Goal: Task Accomplishment & Management: Use online tool/utility

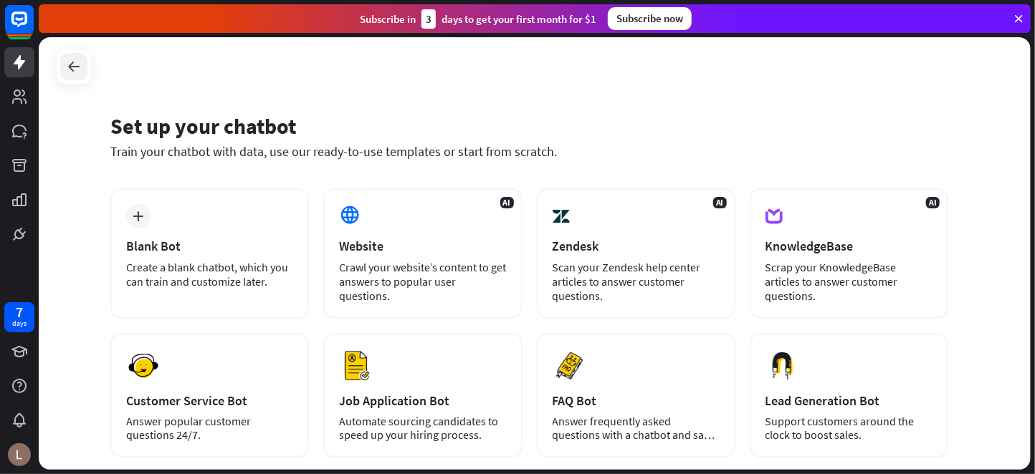
click at [71, 66] on icon at bounding box center [73, 66] width 17 height 17
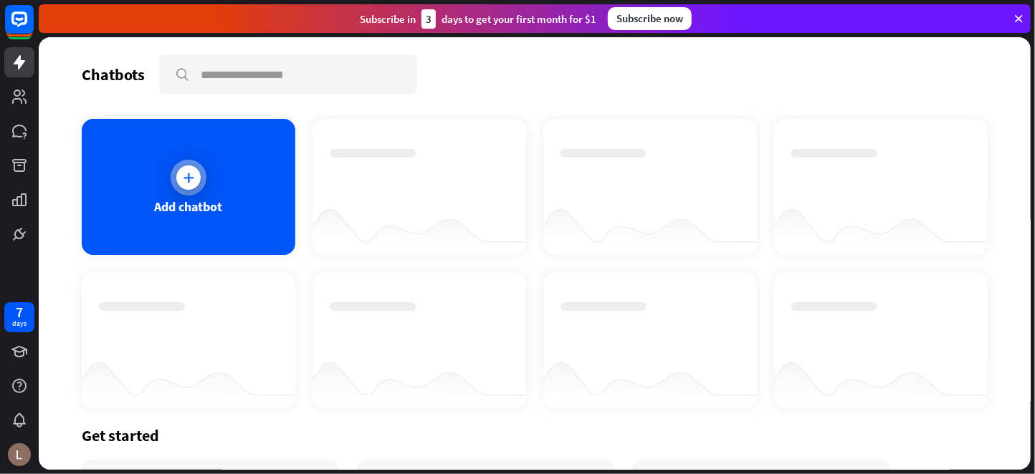
click at [174, 191] on div "Add chatbot" at bounding box center [189, 187] width 214 height 136
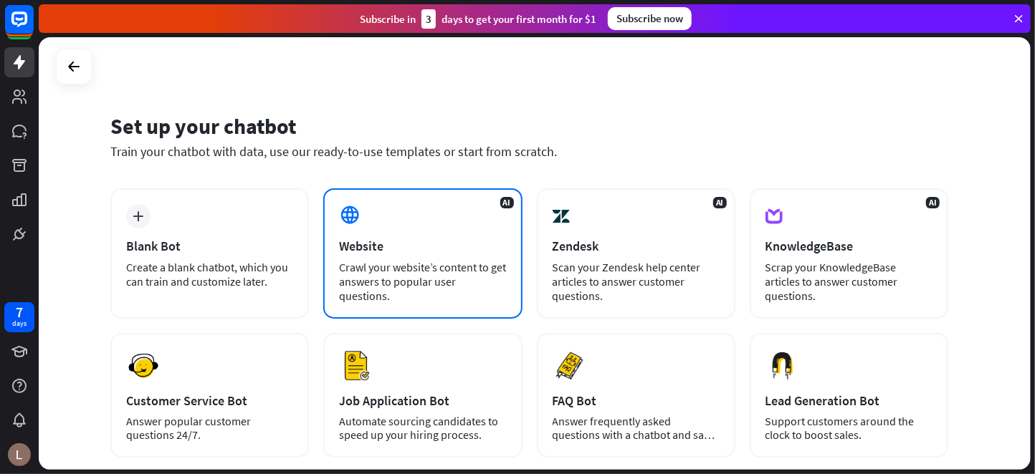
click at [466, 219] on div "AI Website Crawl your website’s content to get answers to popular user question…" at bounding box center [422, 253] width 198 height 130
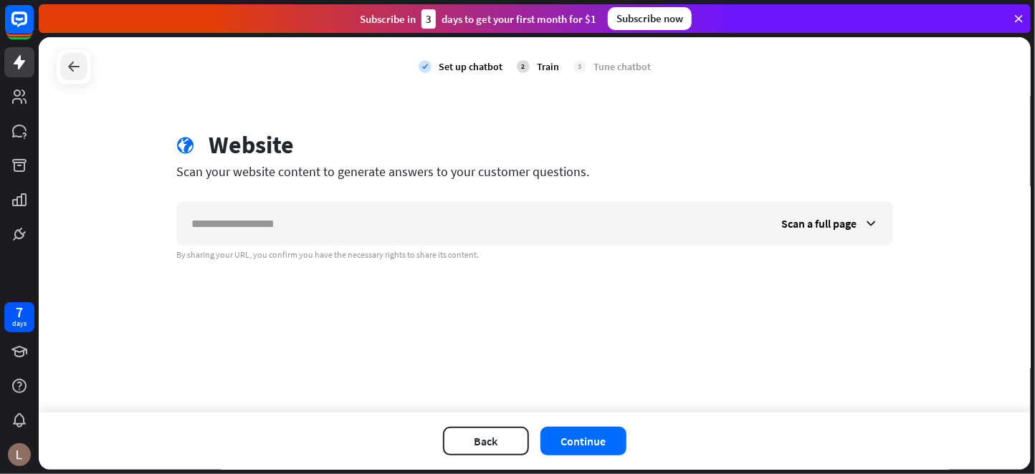
click at [67, 75] on icon at bounding box center [73, 66] width 17 height 17
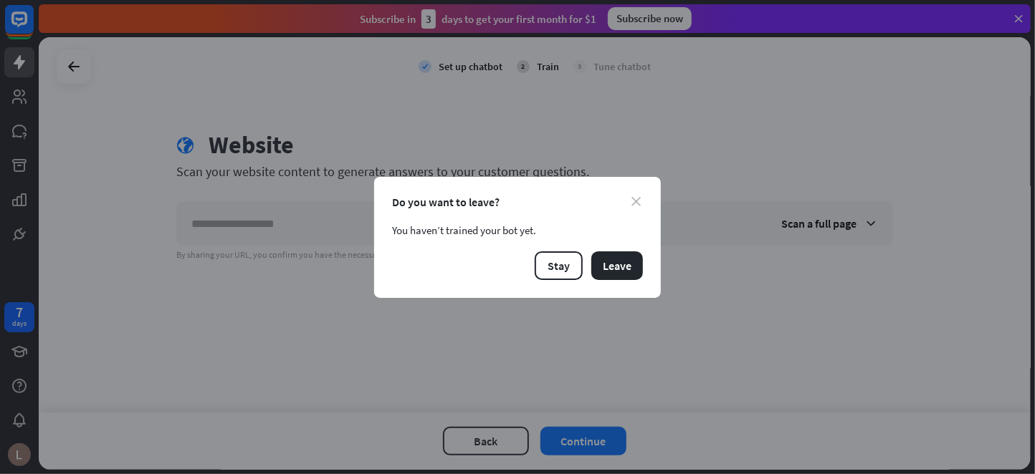
click at [633, 199] on icon "close" at bounding box center [635, 201] width 9 height 9
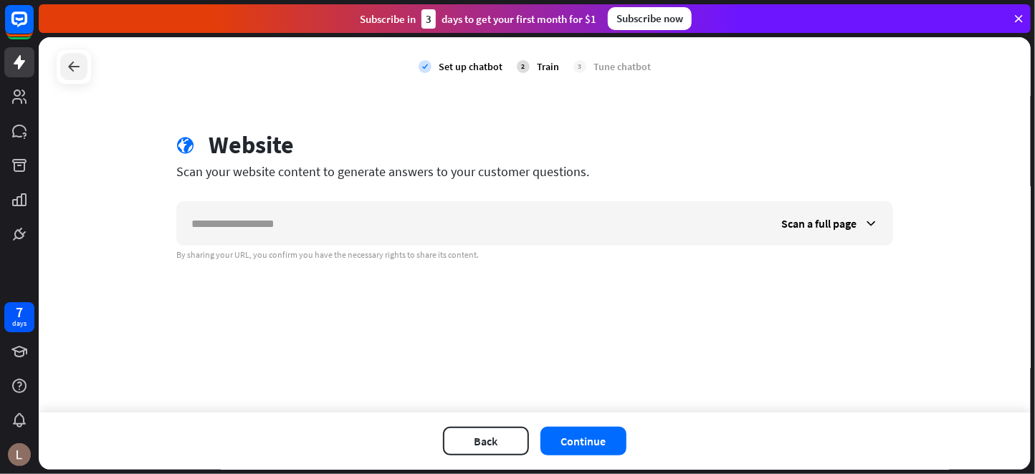
click at [69, 70] on icon at bounding box center [73, 66] width 17 height 17
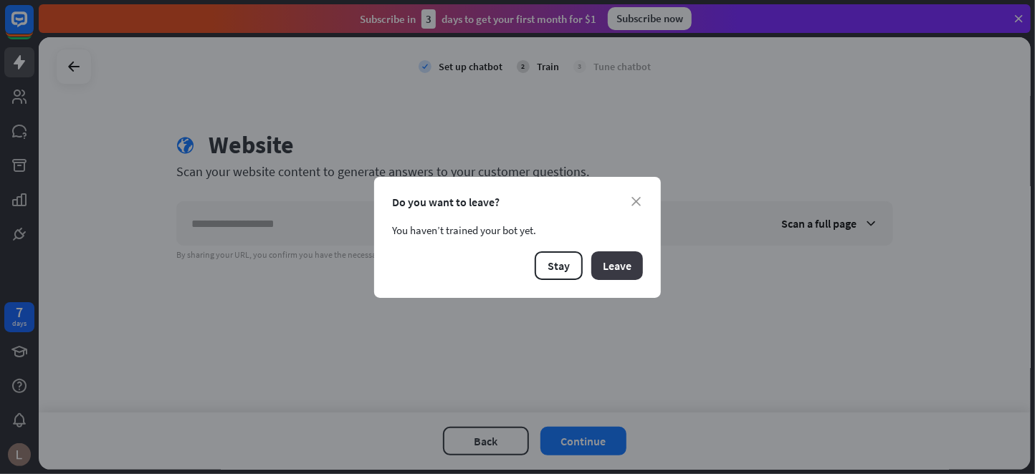
click at [640, 269] on button "Leave" at bounding box center [617, 266] width 52 height 29
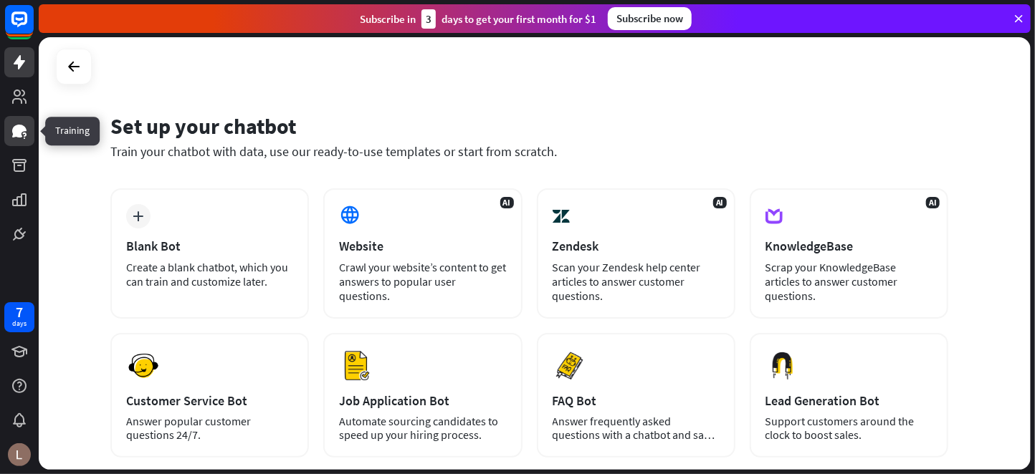
click at [24, 125] on icon at bounding box center [19, 131] width 17 height 17
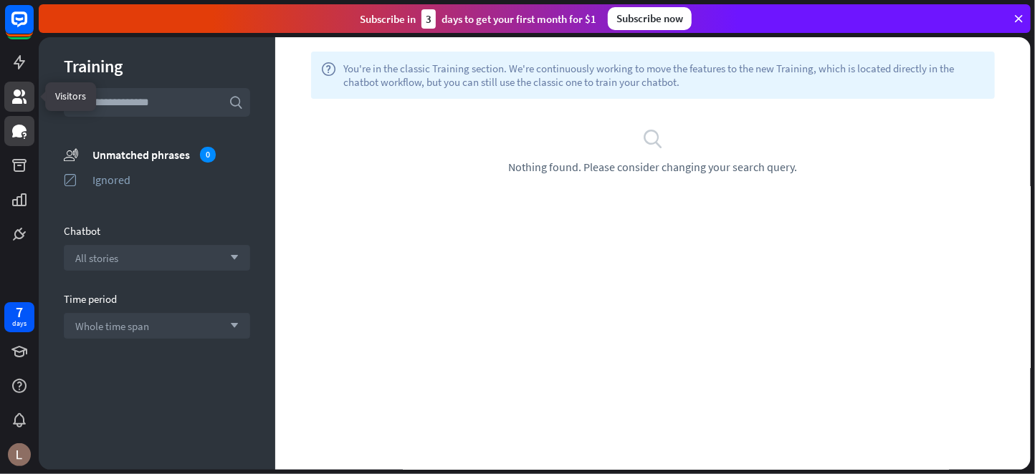
click at [16, 102] on icon at bounding box center [19, 97] width 14 height 14
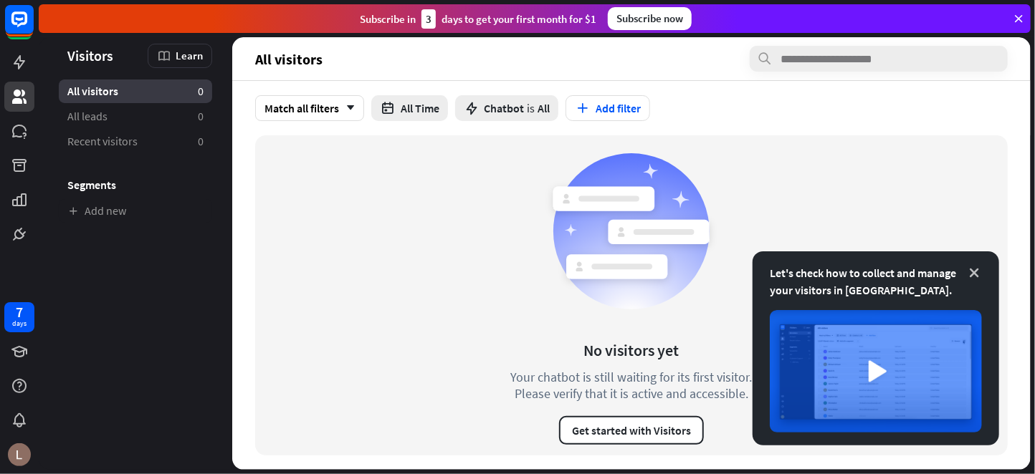
click at [980, 271] on icon at bounding box center [974, 273] width 14 height 14
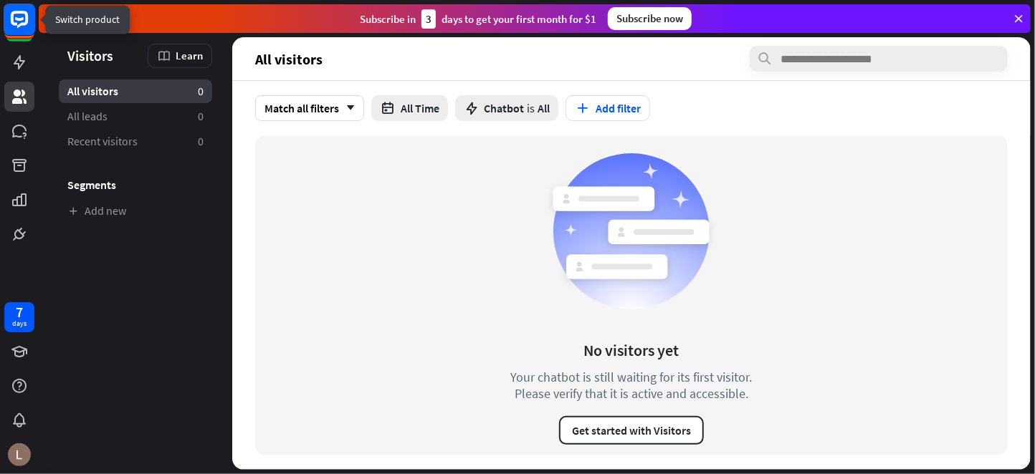
click at [19, 16] on rect at bounding box center [20, 20] width 32 height 32
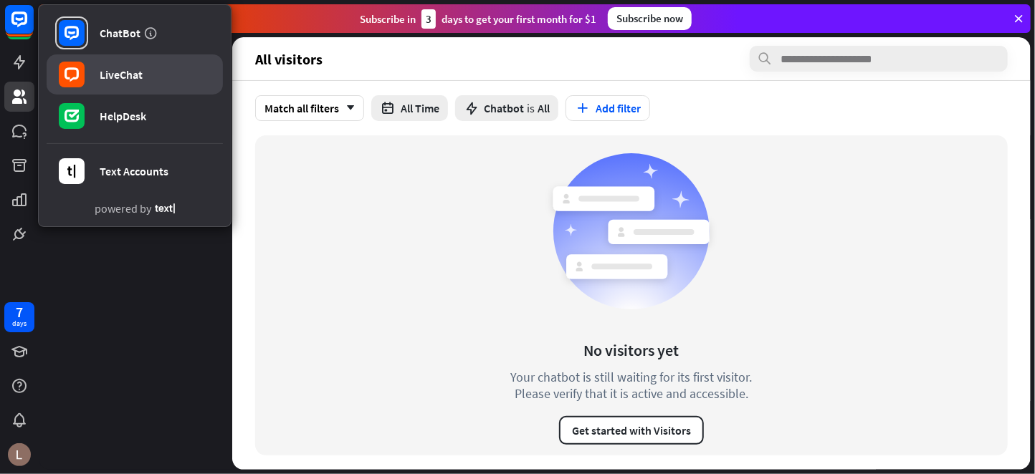
click at [124, 77] on div "LiveChat" at bounding box center [121, 74] width 43 height 14
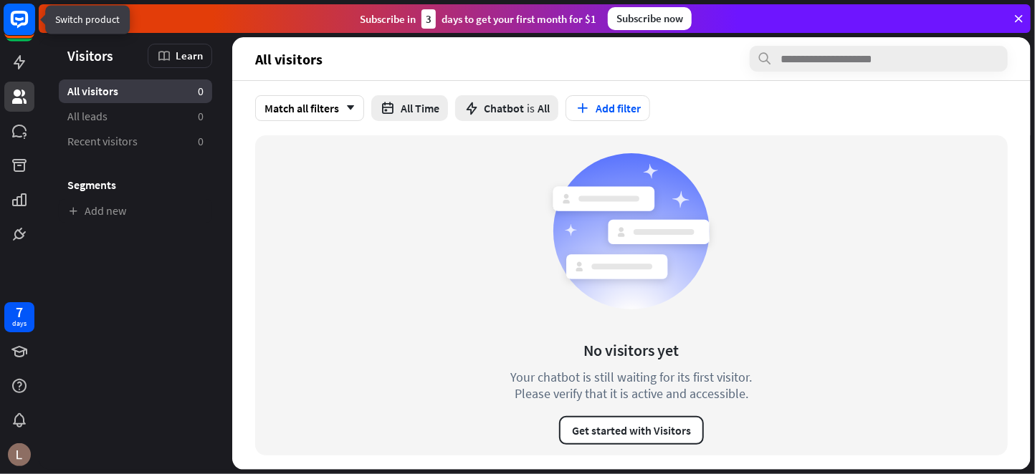
click at [14, 21] on rect at bounding box center [20, 20] width 32 height 32
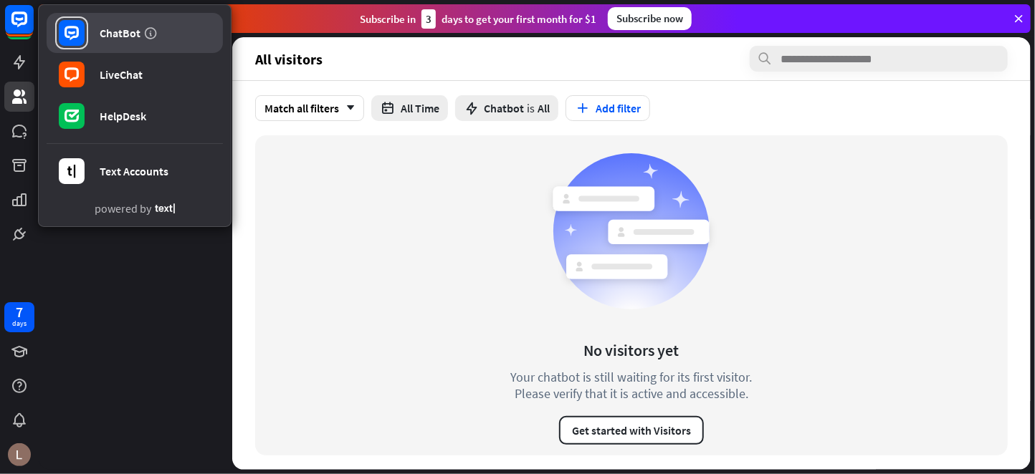
click at [100, 34] on div "ChatBot" at bounding box center [120, 33] width 41 height 14
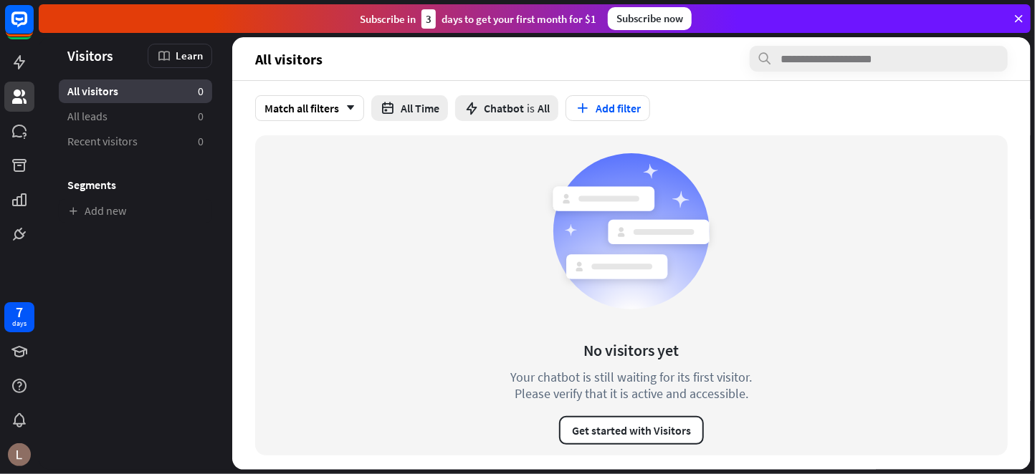
click at [1015, 16] on icon at bounding box center [1018, 18] width 13 height 13
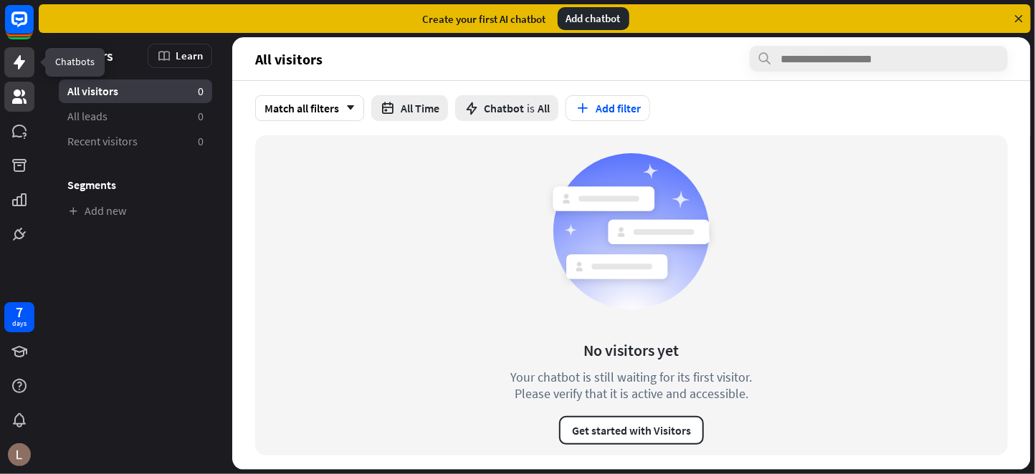
click at [15, 59] on icon at bounding box center [19, 62] width 17 height 17
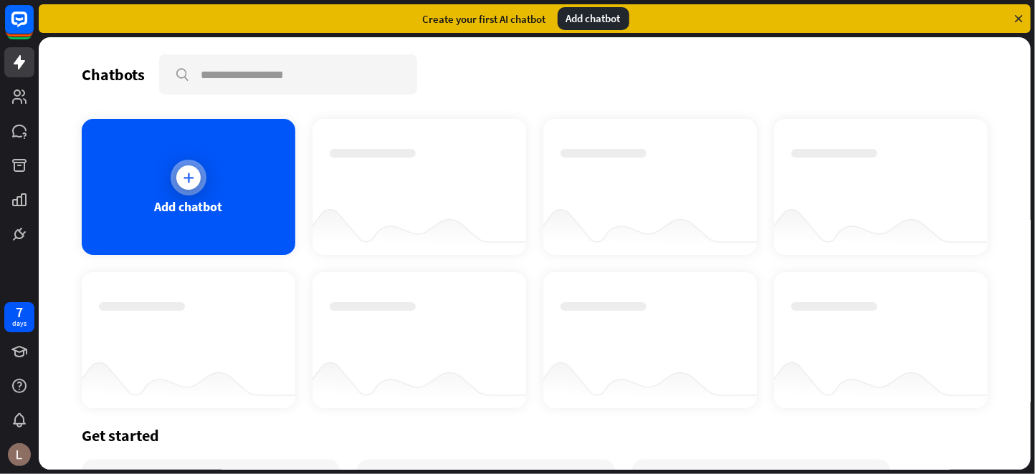
click at [226, 183] on div "Add chatbot" at bounding box center [189, 187] width 214 height 136
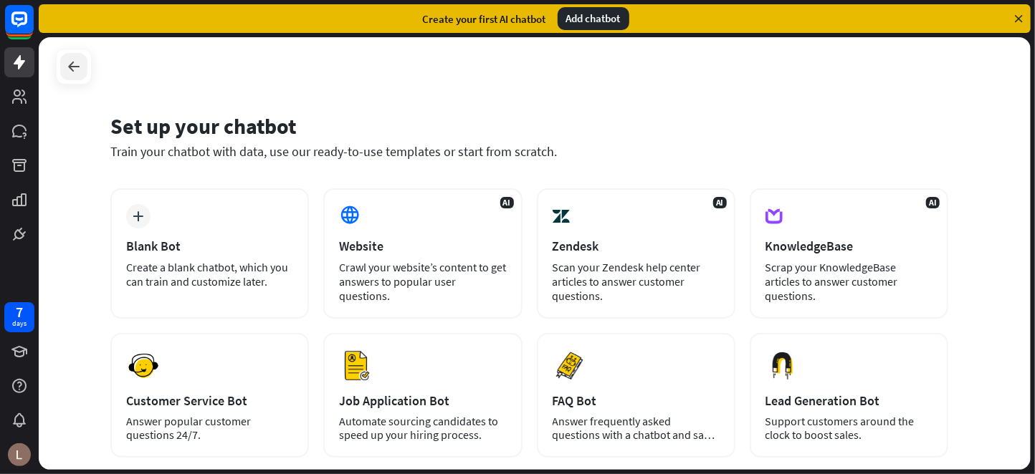
click at [78, 75] on div at bounding box center [73, 66] width 27 height 27
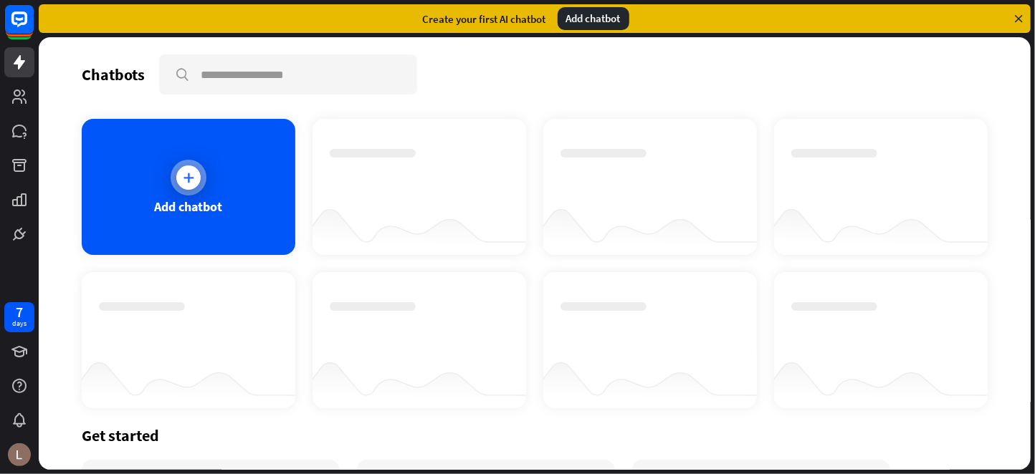
click at [204, 171] on div "Add chatbot" at bounding box center [189, 187] width 214 height 136
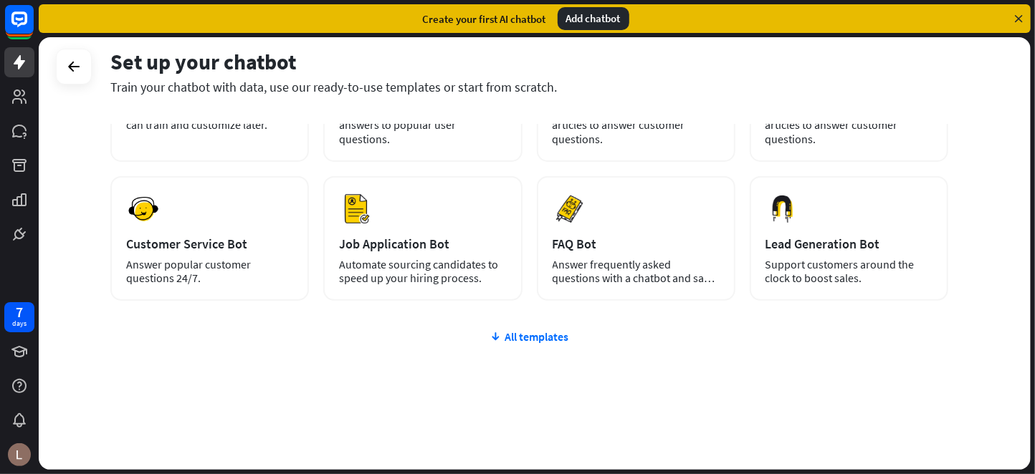
scroll to position [158, 0]
click at [514, 332] on div "All templates" at bounding box center [529, 335] width 838 height 14
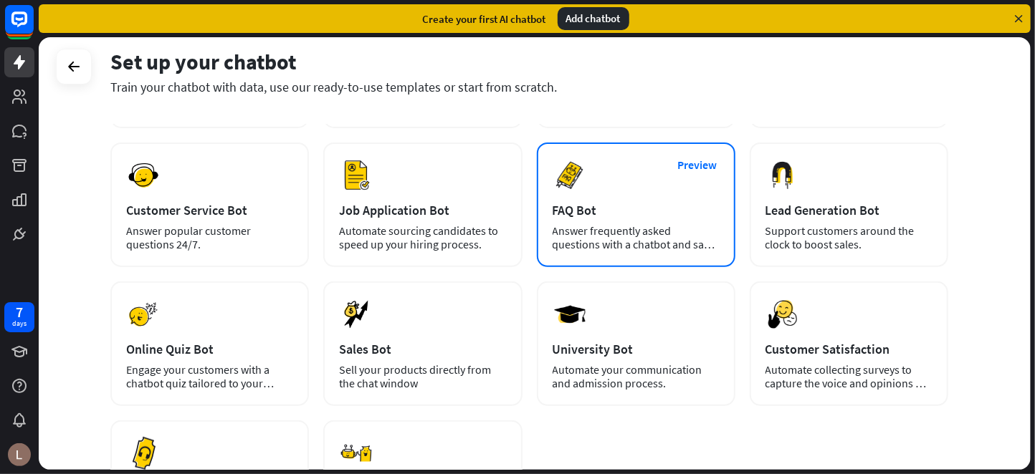
scroll to position [0, 0]
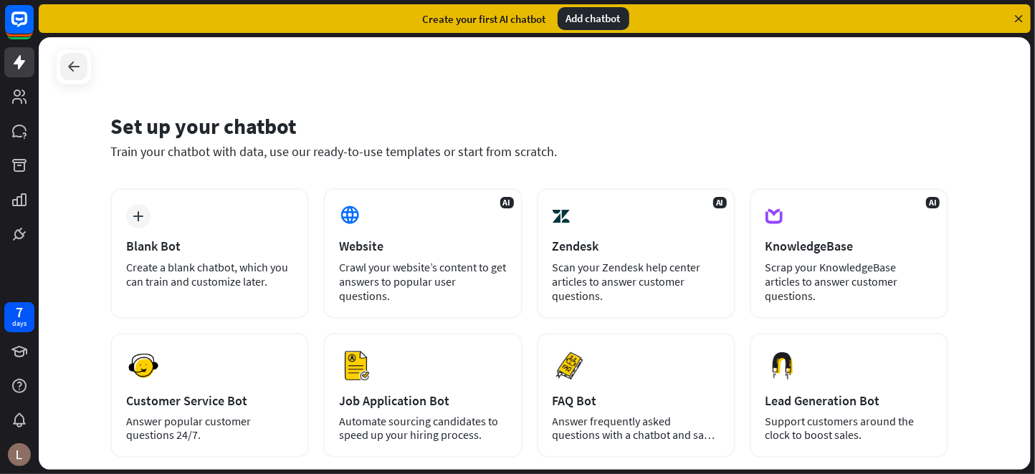
click at [78, 68] on icon at bounding box center [73, 66] width 17 height 17
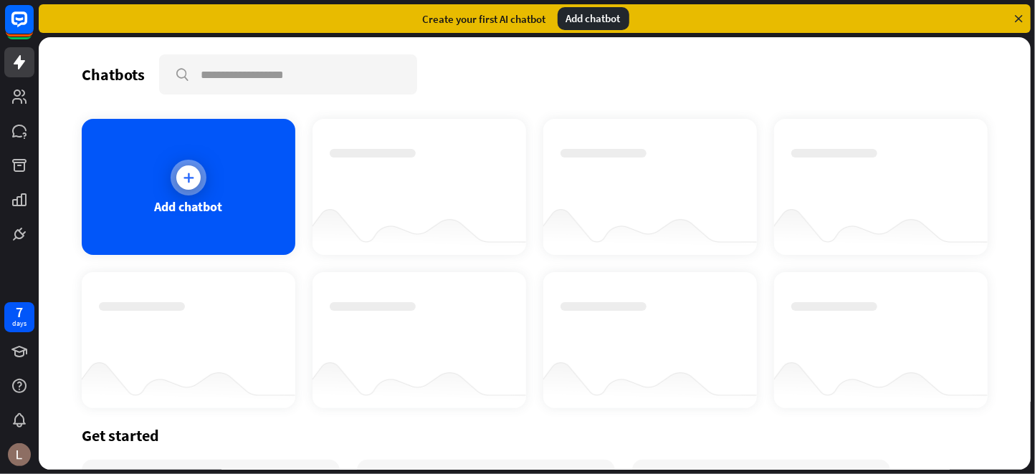
click at [262, 170] on div "Add chatbot" at bounding box center [189, 187] width 214 height 136
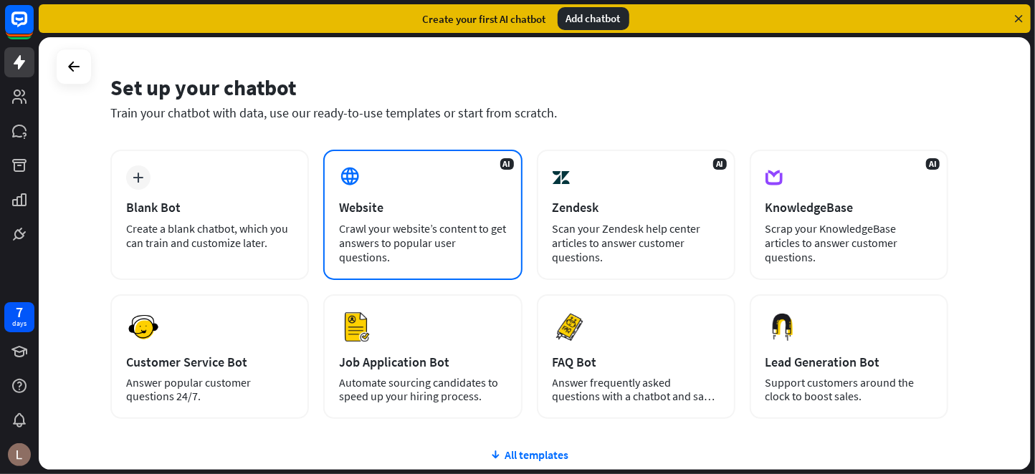
scroll to position [72, 0]
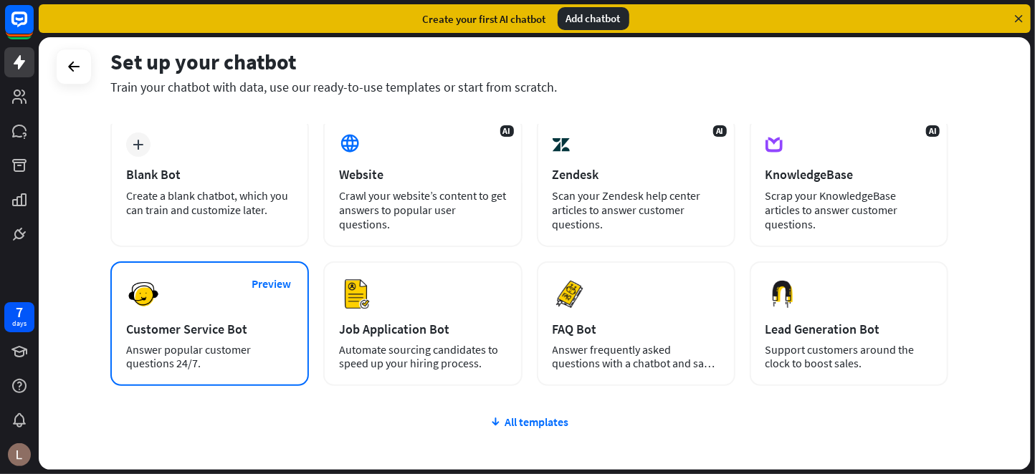
click at [238, 300] on div "Preview Customer Service Bot Answer popular customer questions 24/7." at bounding box center [209, 324] width 198 height 125
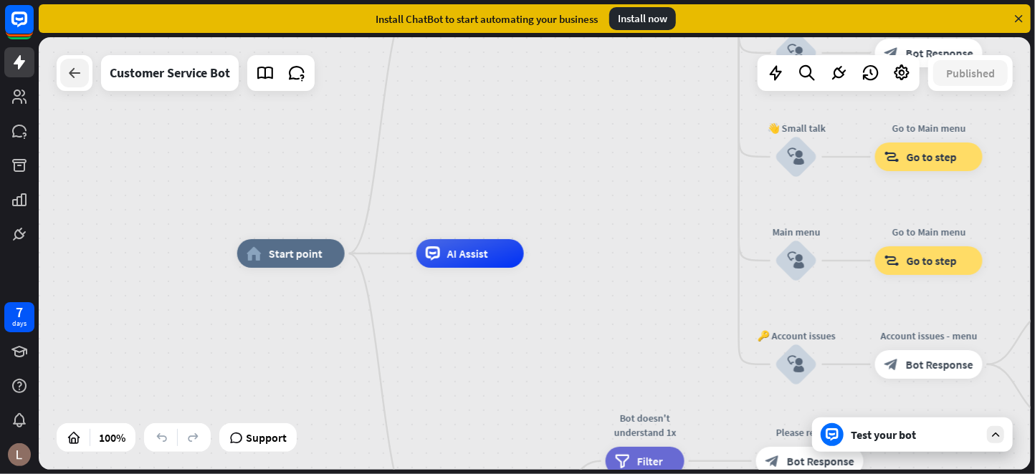
click at [74, 68] on icon at bounding box center [74, 72] width 17 height 17
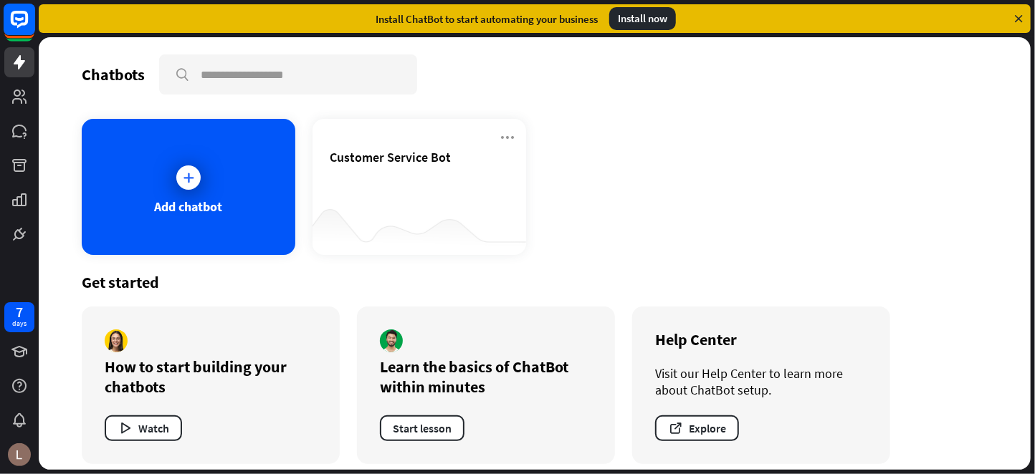
click at [9, 13] on rect at bounding box center [20, 20] width 32 height 32
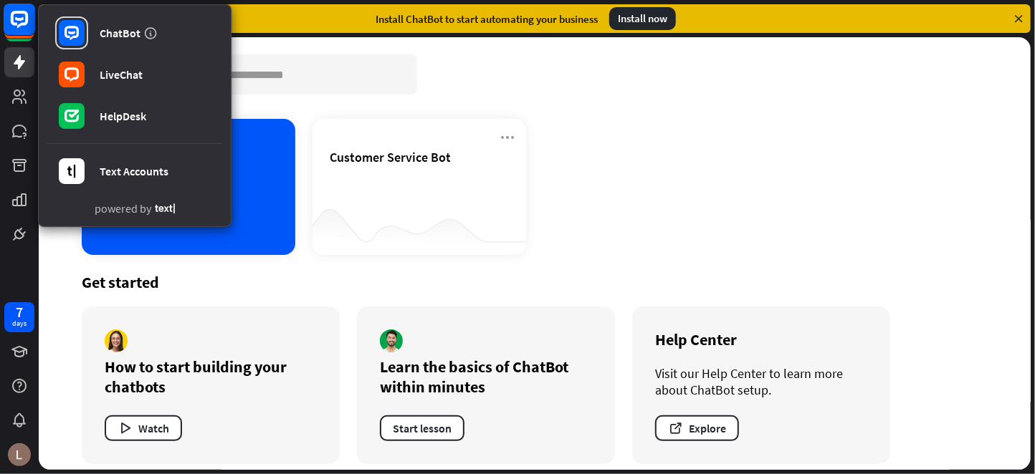
click at [10, 11] on rect at bounding box center [20, 20] width 32 height 32
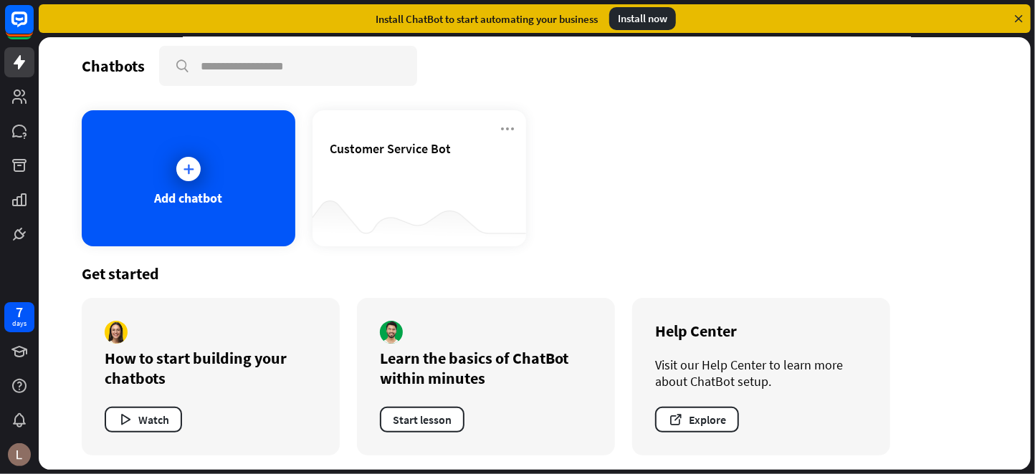
scroll to position [11, 0]
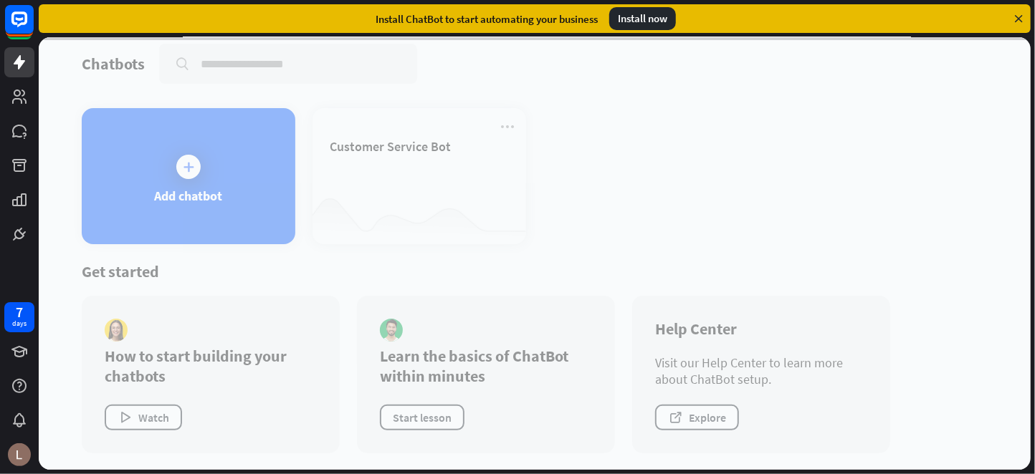
click at [212, 166] on div at bounding box center [535, 253] width 992 height 433
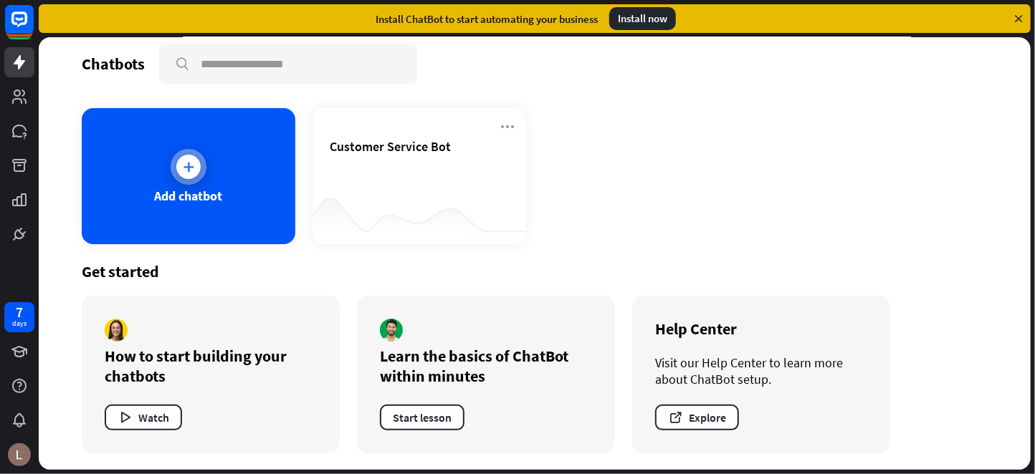
click at [186, 165] on icon at bounding box center [188, 167] width 14 height 14
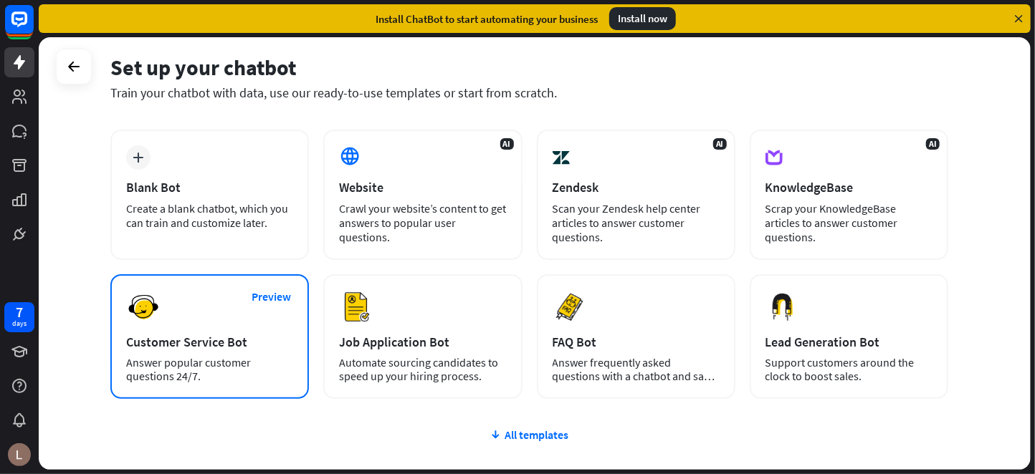
scroll to position [158, 0]
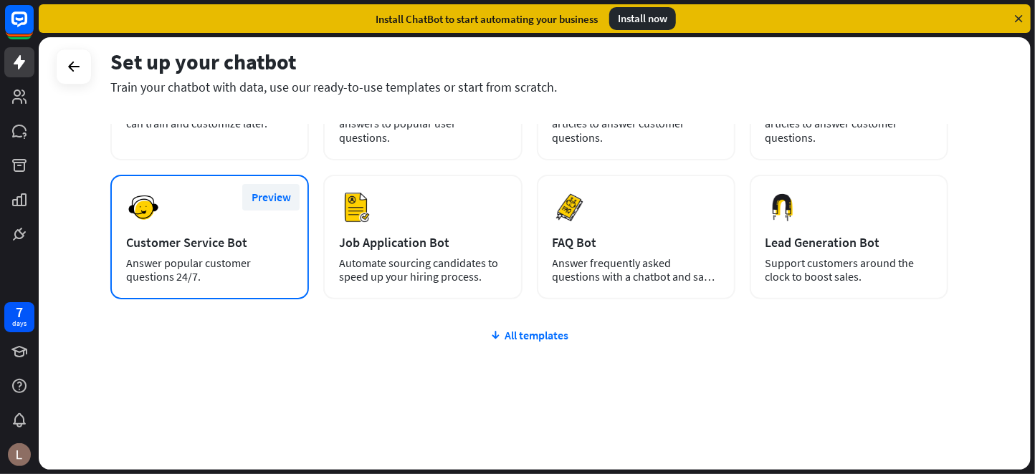
click at [275, 193] on button "Preview" at bounding box center [270, 197] width 57 height 27
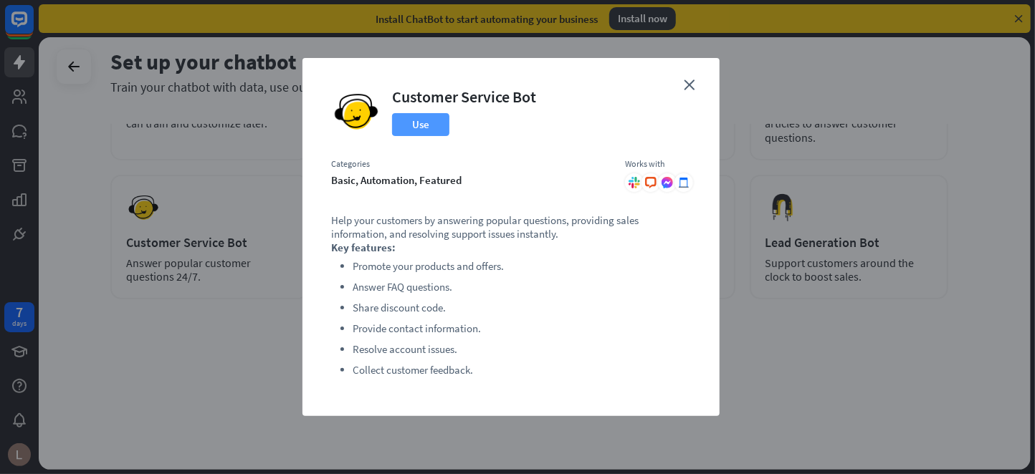
click at [424, 122] on button "Use" at bounding box center [420, 124] width 57 height 23
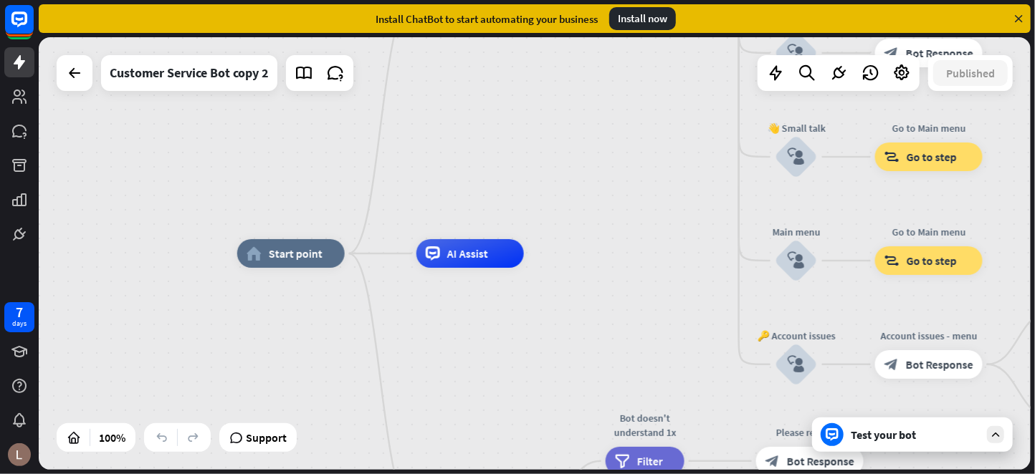
click at [955, 439] on div "Test your bot" at bounding box center [915, 435] width 129 height 14
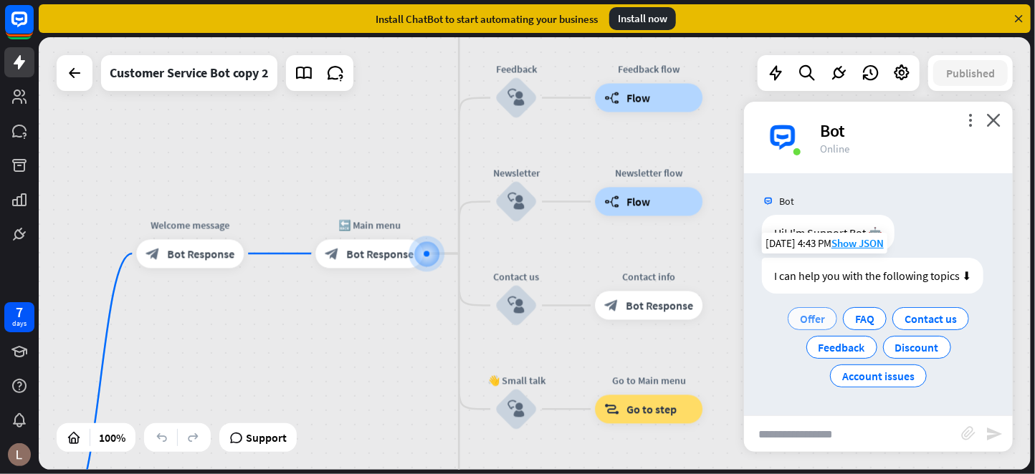
click at [814, 317] on span "Offer" at bounding box center [812, 319] width 25 height 14
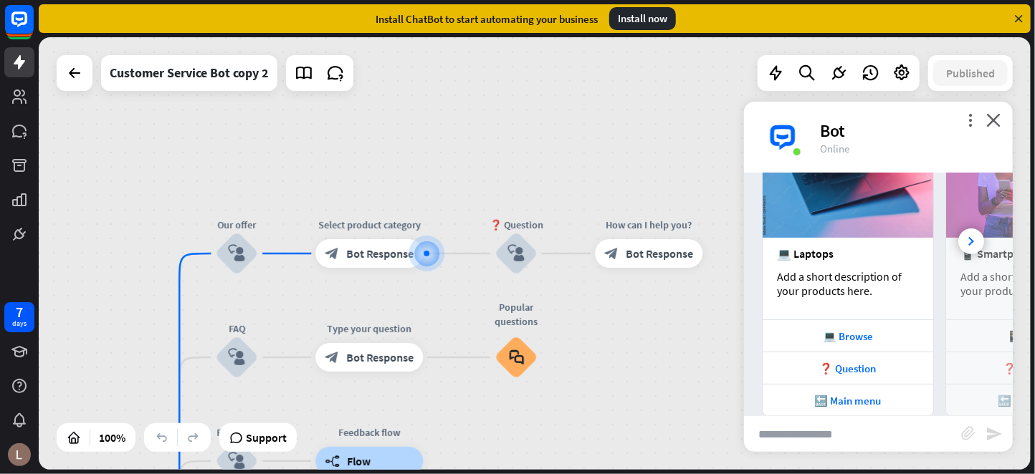
scroll to position [305, 0]
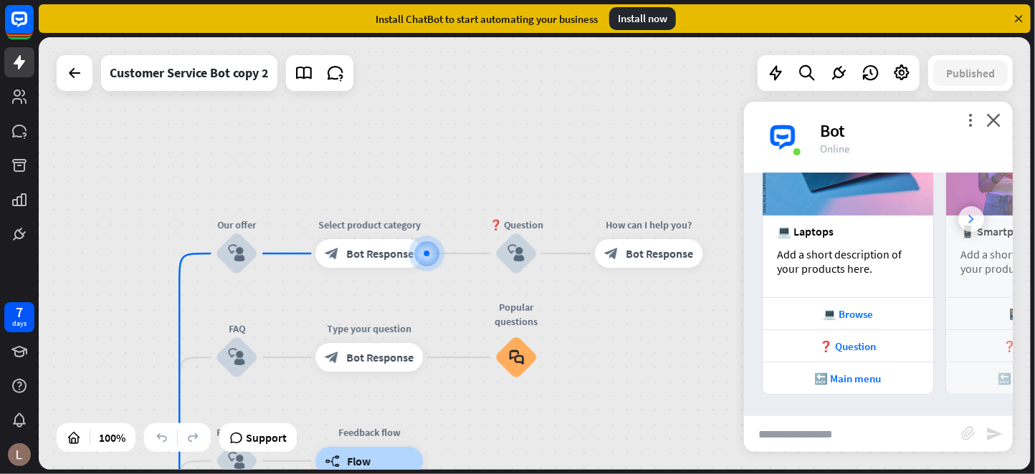
click at [968, 222] on icon at bounding box center [971, 219] width 6 height 9
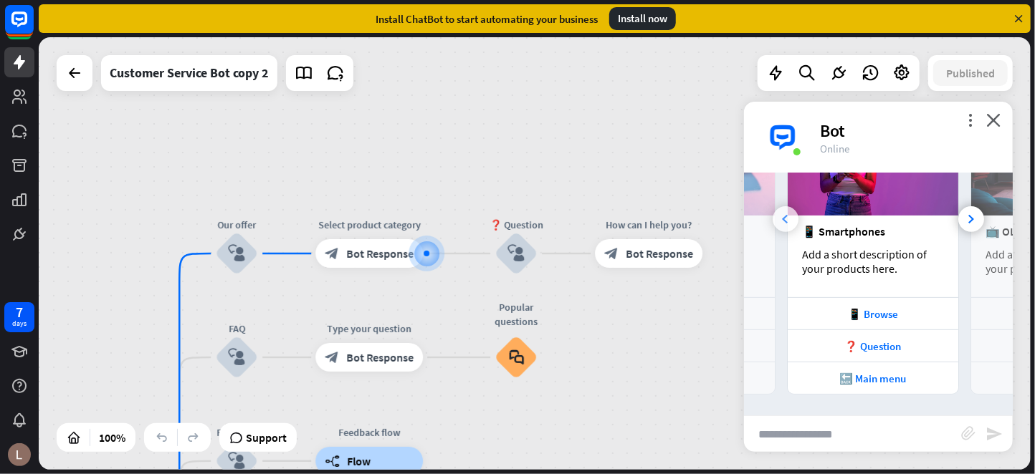
click at [788, 215] on div at bounding box center [785, 219] width 26 height 26
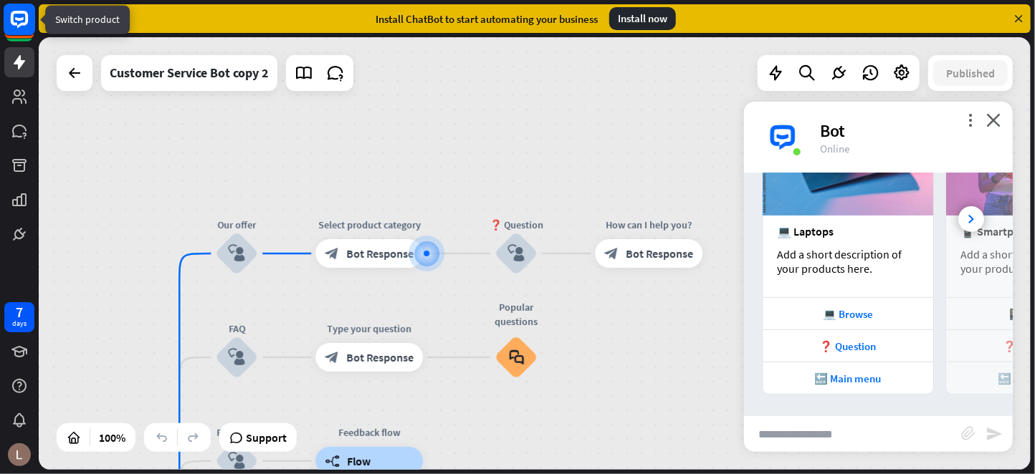
click at [17, 23] on rect at bounding box center [20, 20] width 32 height 32
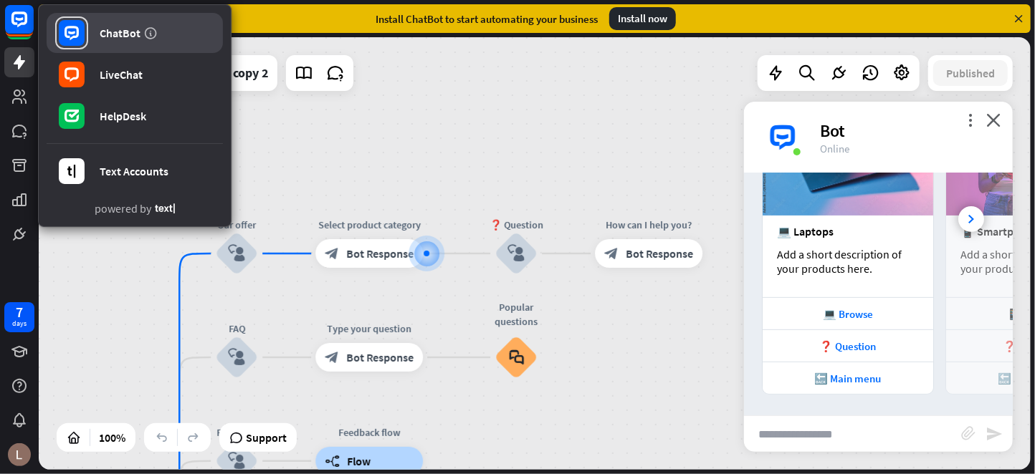
click at [121, 32] on div "ChatBot" at bounding box center [120, 33] width 41 height 14
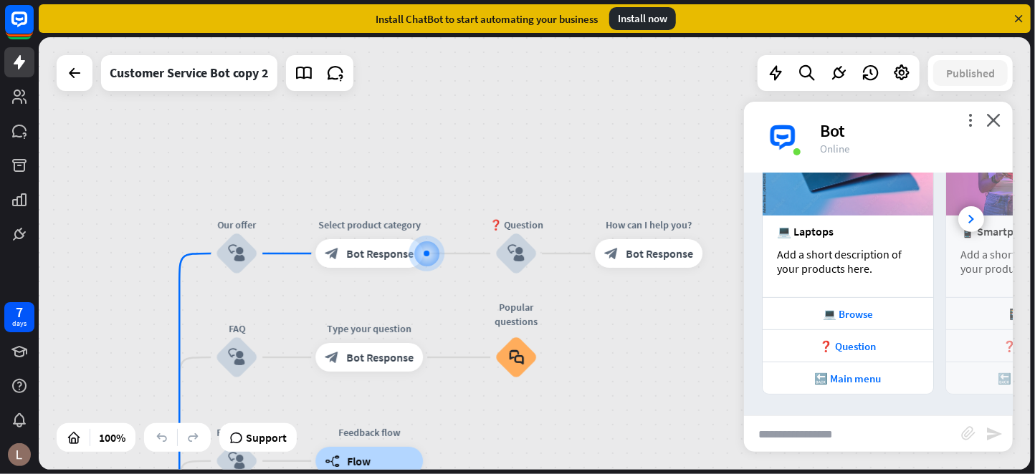
click at [1018, 19] on icon at bounding box center [1018, 18] width 13 height 13
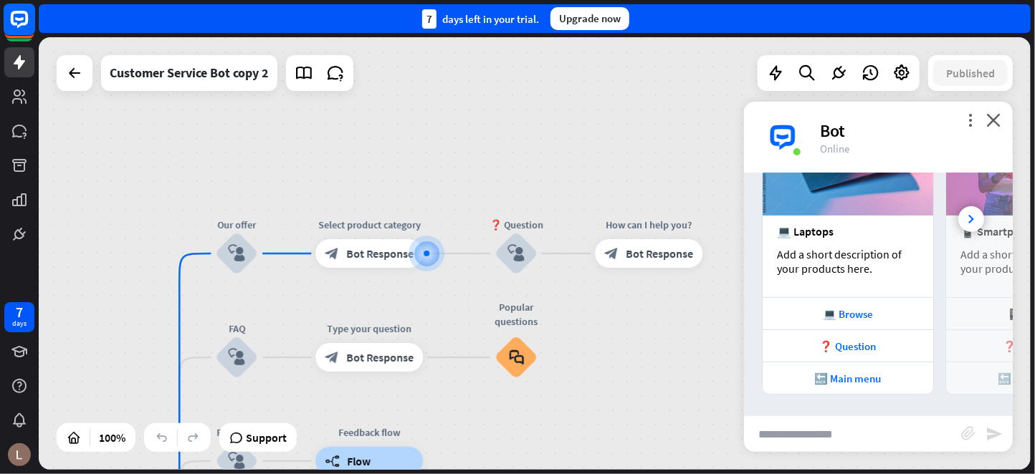
click at [24, 21] on icon at bounding box center [19, 19] width 33 height 33
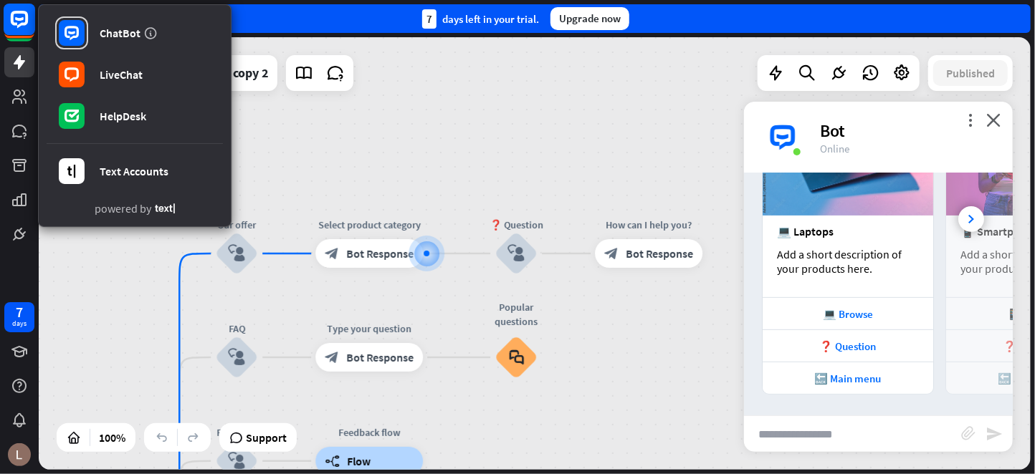
click at [6, 24] on rect at bounding box center [20, 20] width 32 height 32
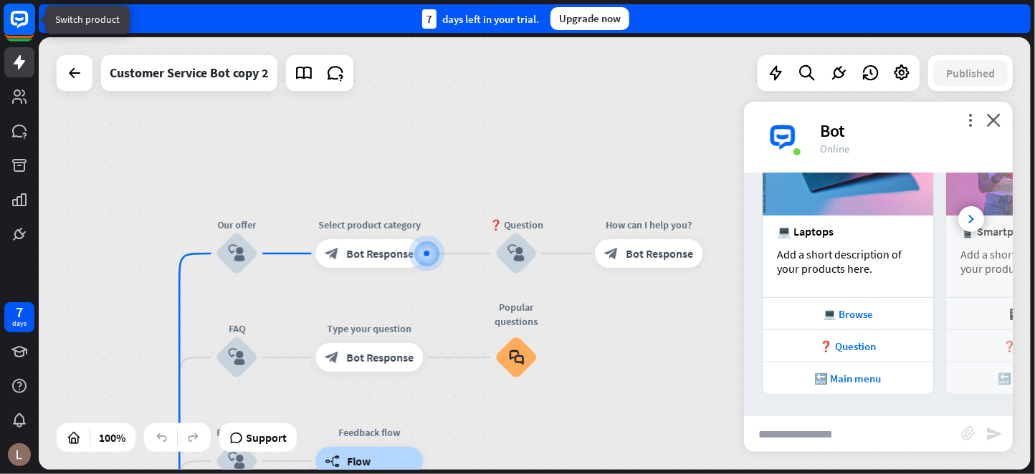
click at [13, 36] on div at bounding box center [19, 19] width 33 height 33
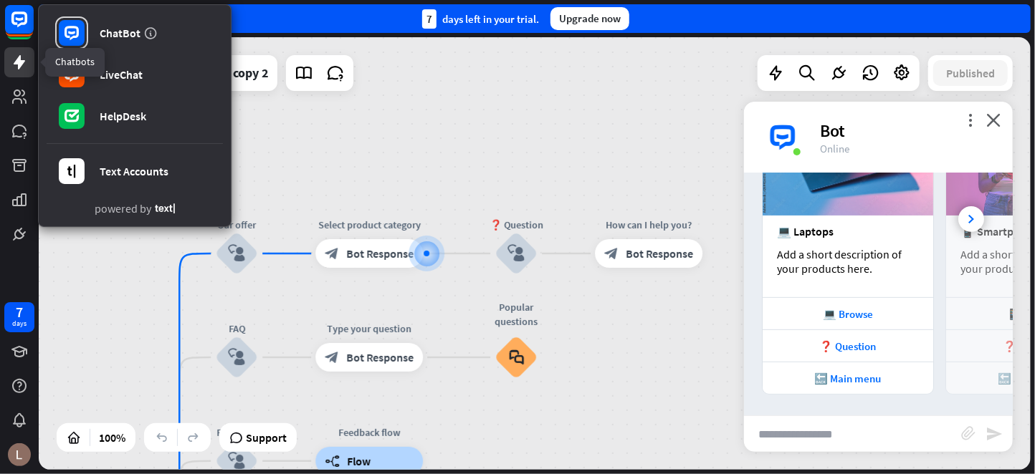
click at [17, 69] on icon at bounding box center [19, 62] width 17 height 17
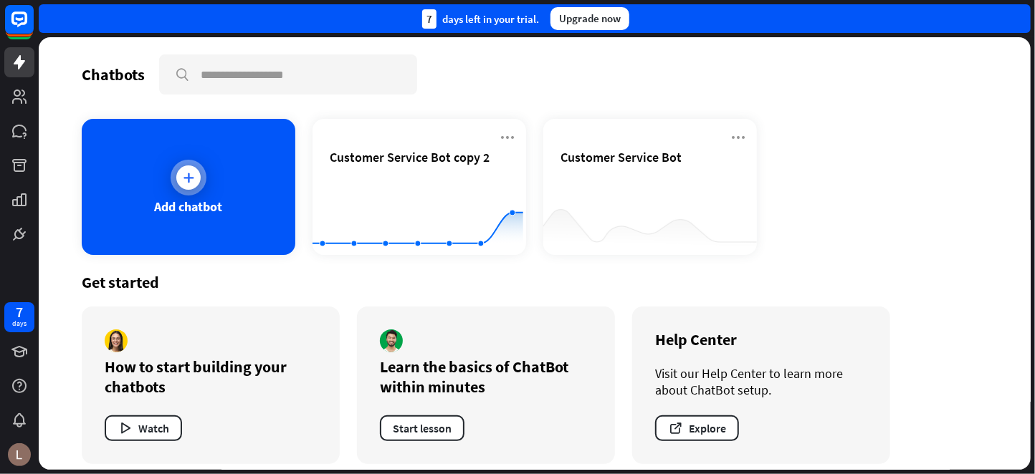
click at [198, 186] on div at bounding box center [189, 178] width 36 height 36
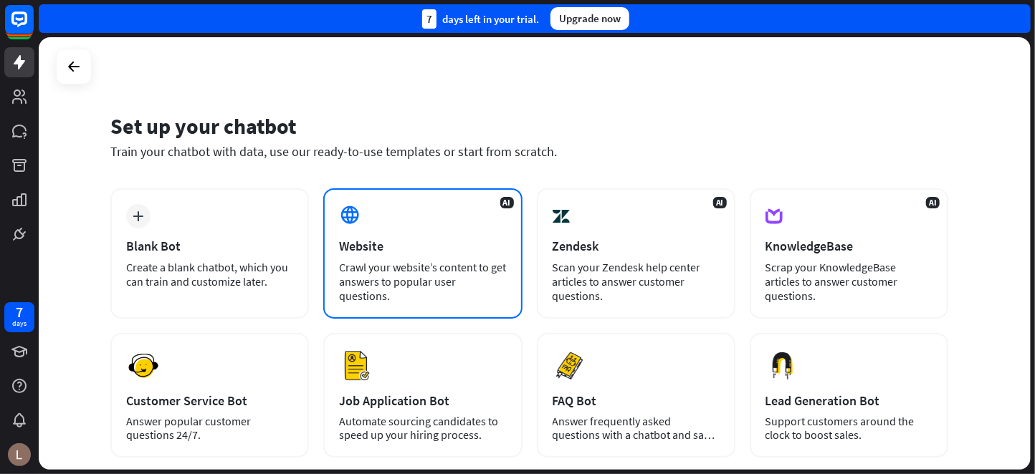
click at [508, 202] on span "AI" at bounding box center [507, 202] width 14 height 11
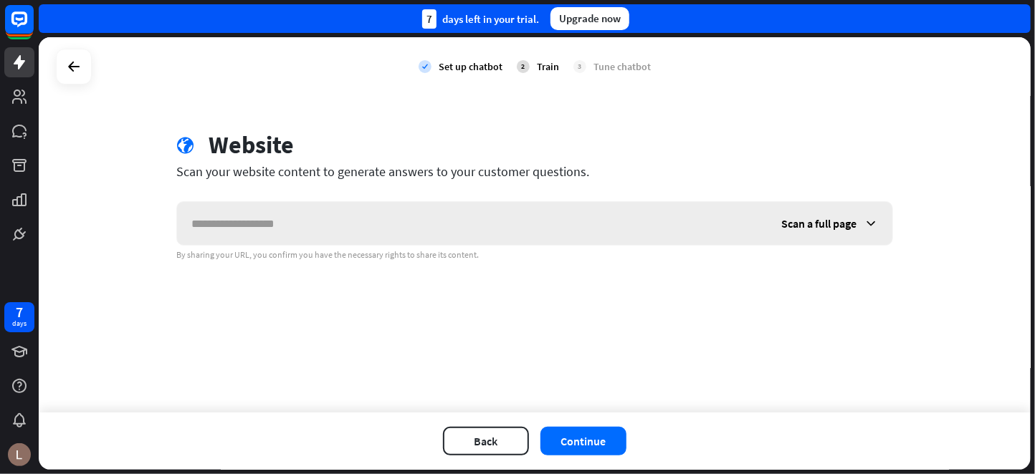
click at [289, 209] on input "text" at bounding box center [472, 223] width 590 height 43
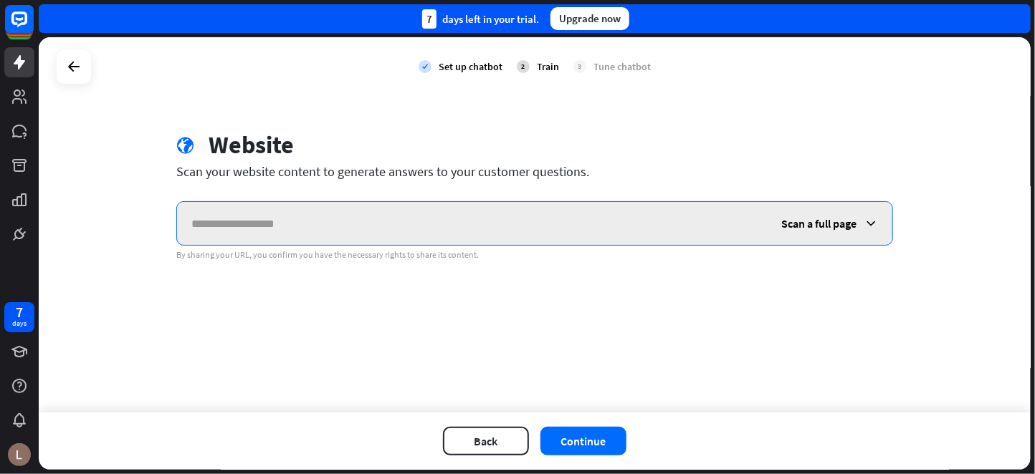
paste input "**********"
type input "**********"
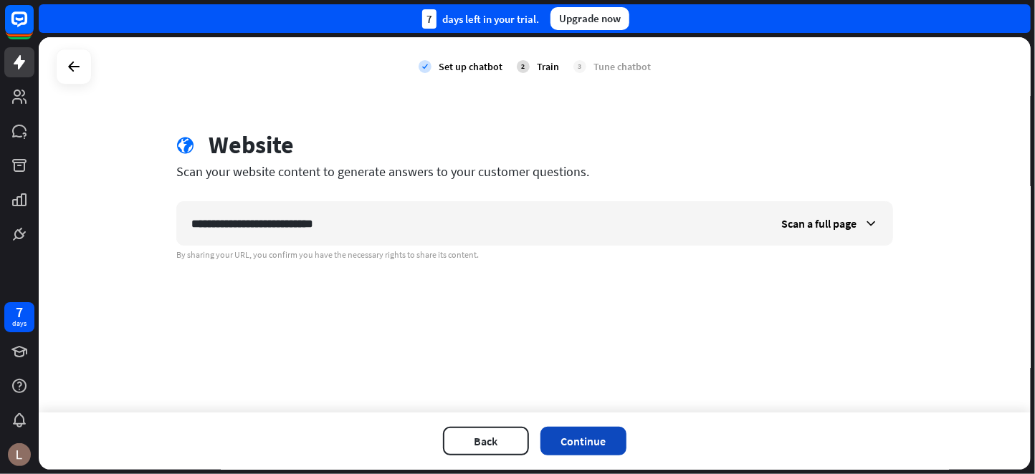
click at [585, 440] on button "Continue" at bounding box center [583, 441] width 86 height 29
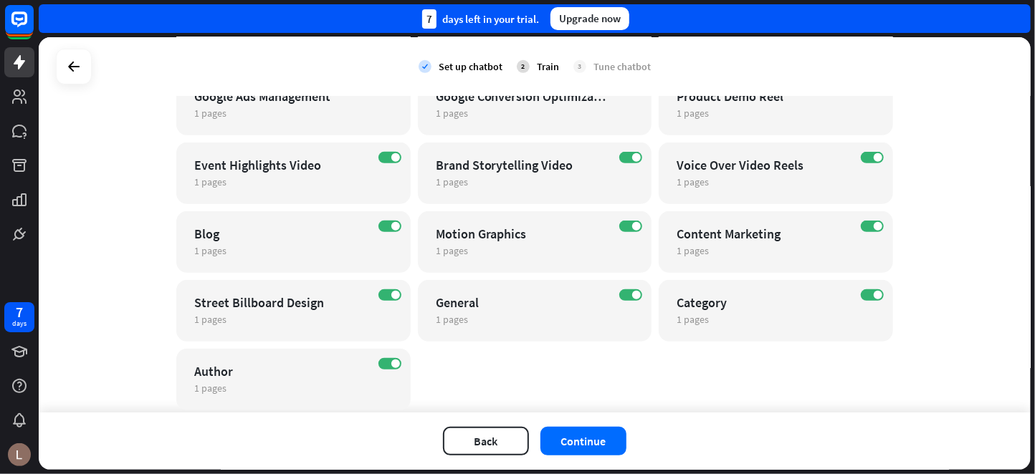
scroll to position [401, 0]
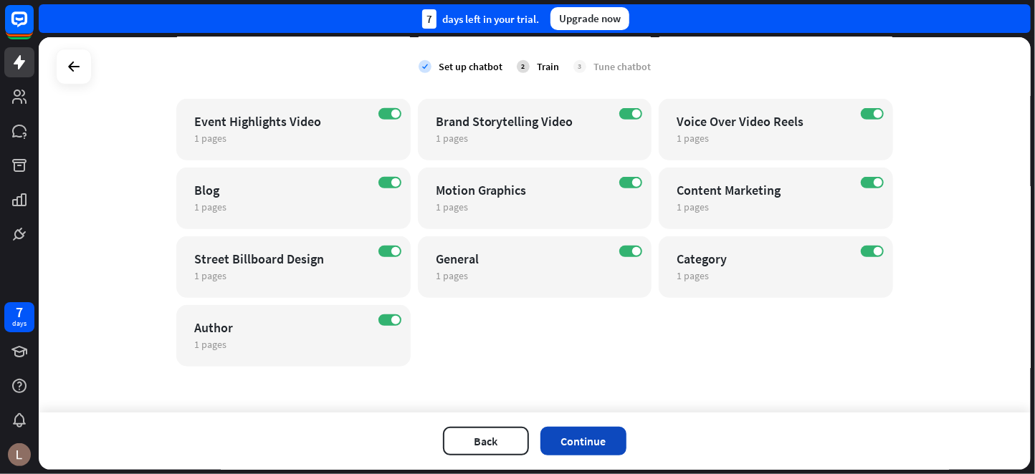
click at [597, 441] on button "Continue" at bounding box center [583, 441] width 86 height 29
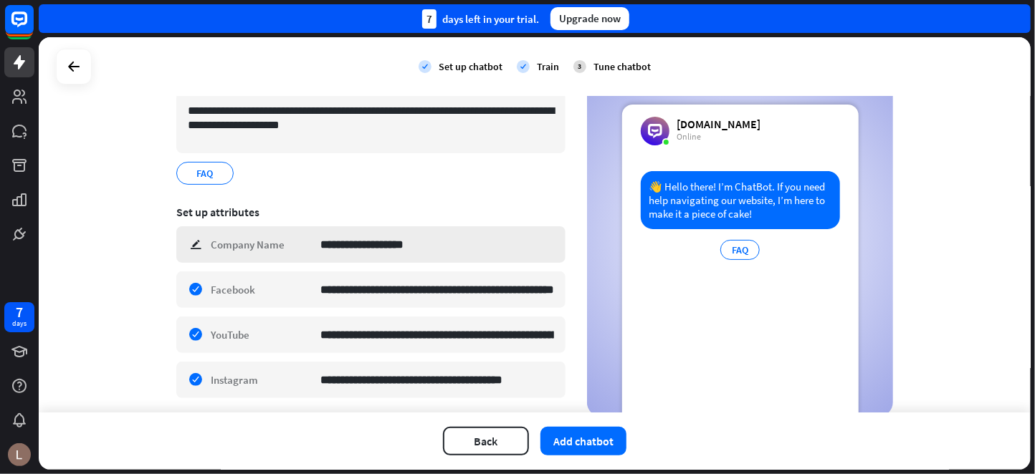
scroll to position [106, 0]
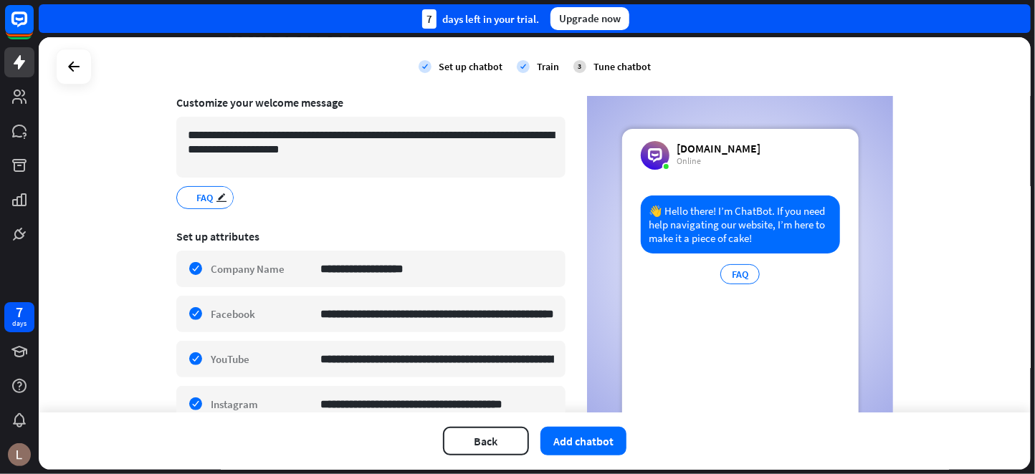
click at [199, 193] on span "FAQ" at bounding box center [205, 198] width 19 height 16
click at [217, 196] on icon "edit" at bounding box center [221, 197] width 11 height 11
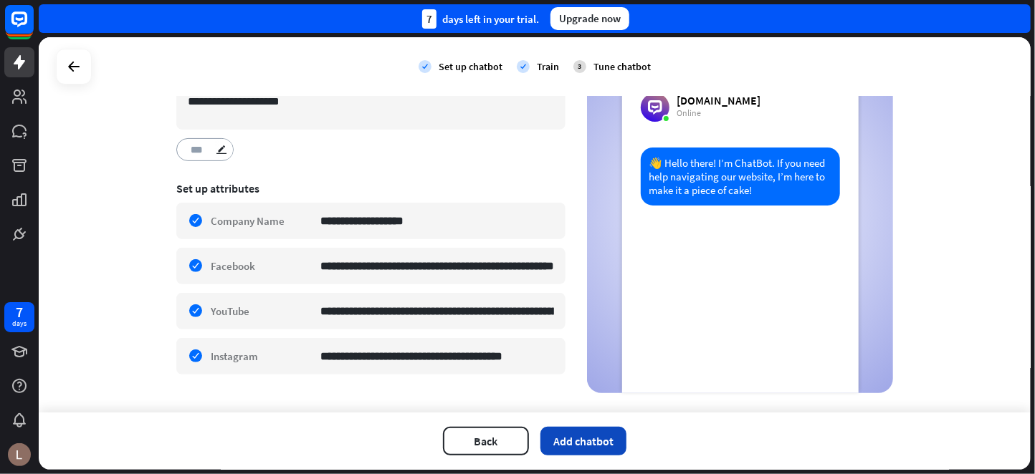
scroll to position [178, 0]
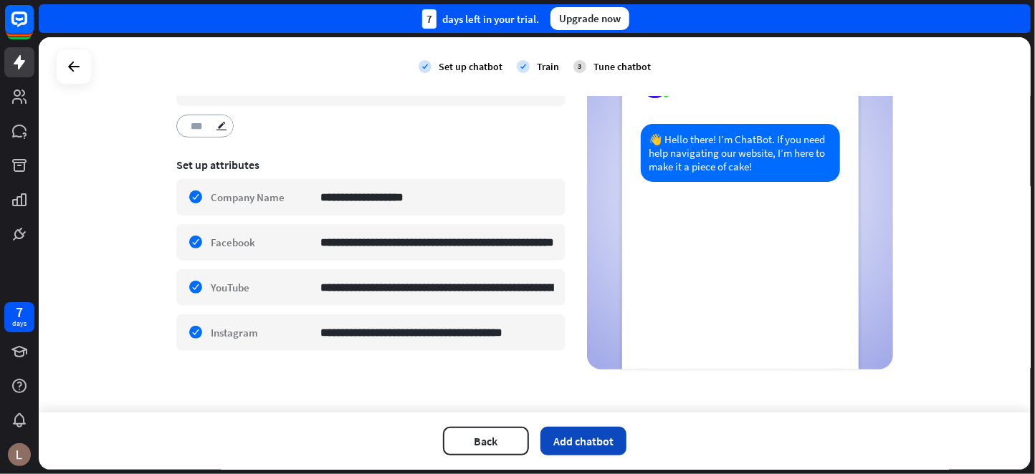
click at [595, 435] on button "Add chatbot" at bounding box center [583, 441] width 86 height 29
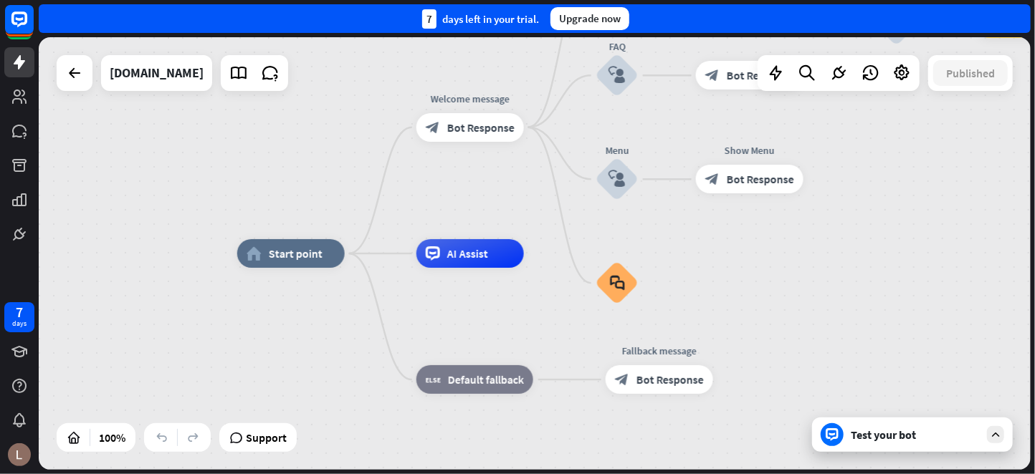
click at [992, 431] on icon at bounding box center [995, 434] width 13 height 13
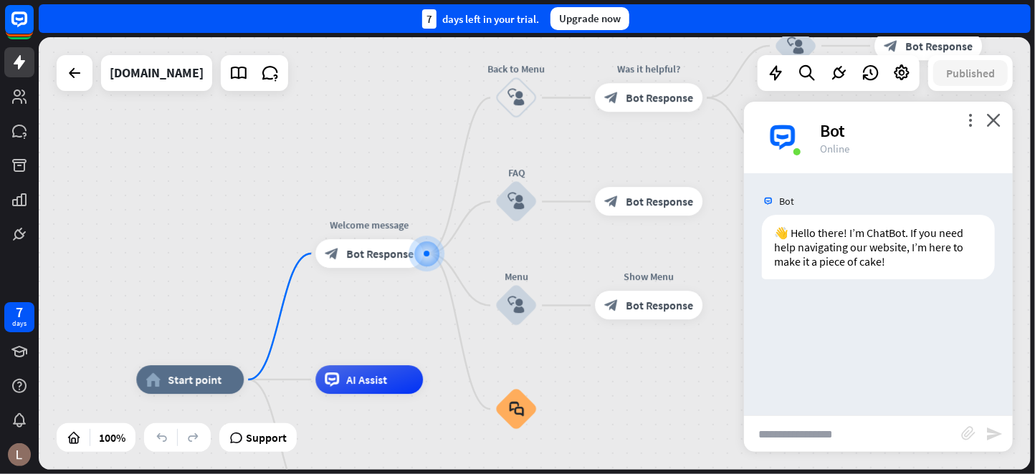
click at [784, 441] on input "text" at bounding box center [852, 434] width 217 height 36
type input "*"
type input "**********"
click at [991, 436] on icon "send" at bounding box center [993, 434] width 17 height 17
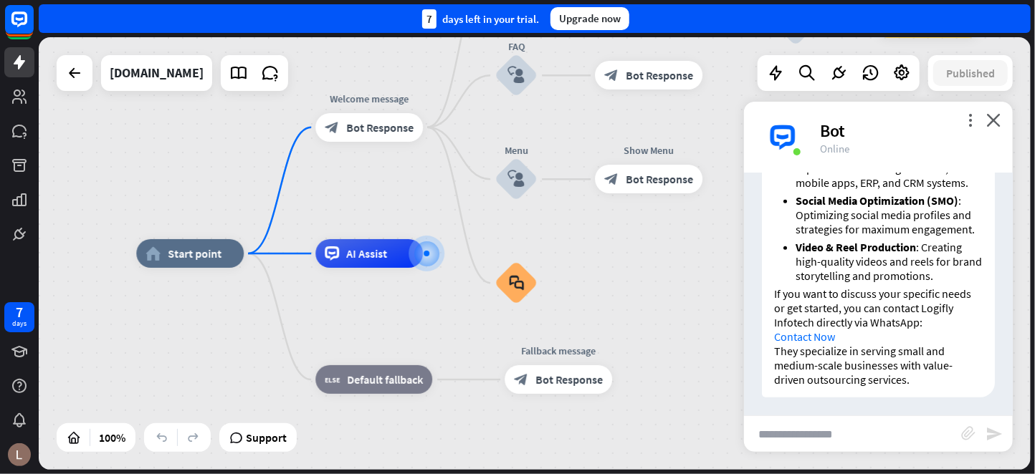
scroll to position [605, 0]
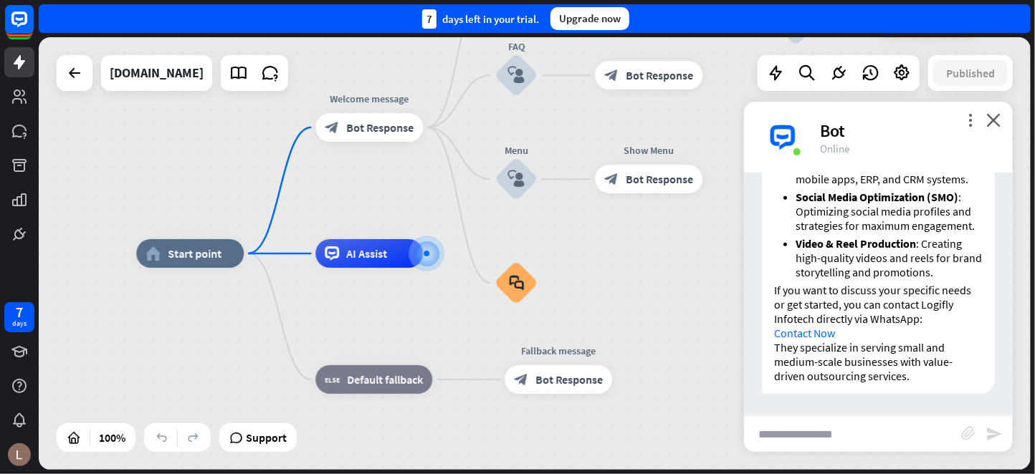
click at [804, 441] on input "text" at bounding box center [852, 434] width 217 height 36
type input "********"
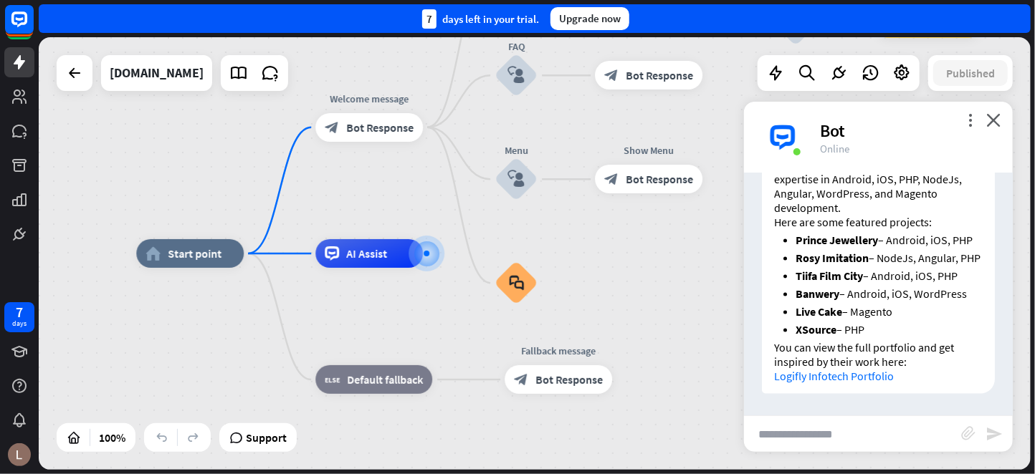
scroll to position [1058, 0]
click at [853, 377] on link "Logifly Infotech Portfolio" at bounding box center [834, 376] width 120 height 14
